Goal: Information Seeking & Learning: Learn about a topic

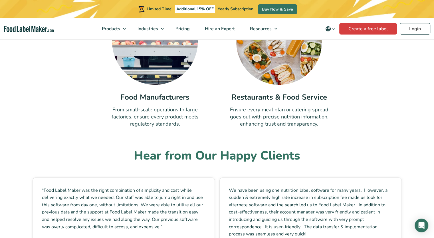
scroll to position [1881, 0]
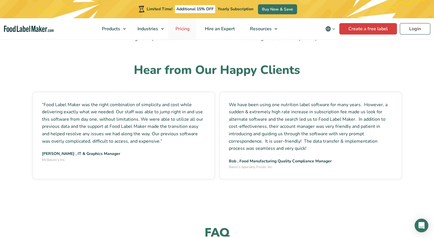
click at [186, 28] on span "Pricing" at bounding box center [182, 29] width 17 height 6
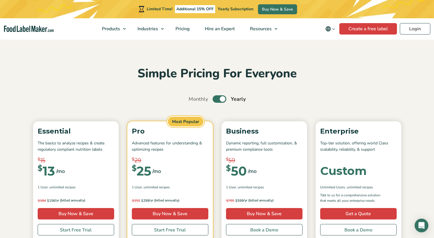
scroll to position [29, 0]
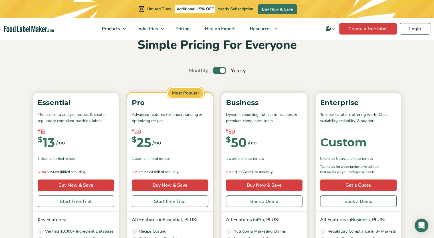
click at [221, 71] on label "Toggle" at bounding box center [219, 70] width 14 height 7
click at [193, 71] on input "Toggle" at bounding box center [192, 71] width 4 height 4
checkbox input "false"
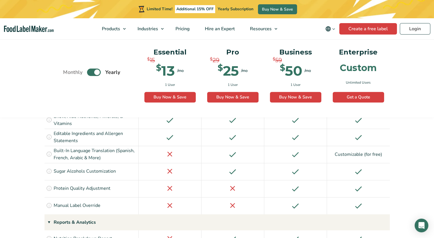
scroll to position [884, 0]
